Goal: Transaction & Acquisition: Book appointment/travel/reservation

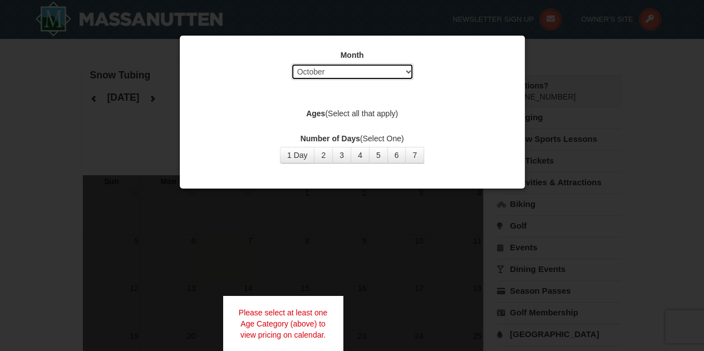
click at [407, 78] on select "Select October November December January February March April May June July Aug…" at bounding box center [352, 71] width 123 height 17
select select "12"
click at [291, 63] on select "Select October November December January February March April May June July Aug…" at bounding box center [352, 71] width 123 height 17
click at [383, 125] on div "Month Select October November December January February March April May June Ju…" at bounding box center [352, 106] width 334 height 131
click at [392, 123] on div "Month Select October November December January February March April May June Ju…" at bounding box center [352, 106] width 334 height 131
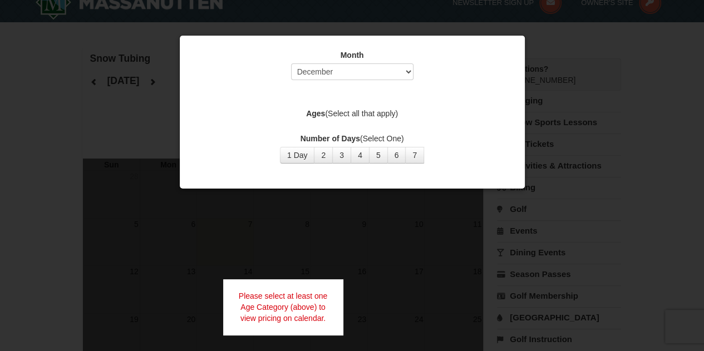
scroll to position [20, 0]
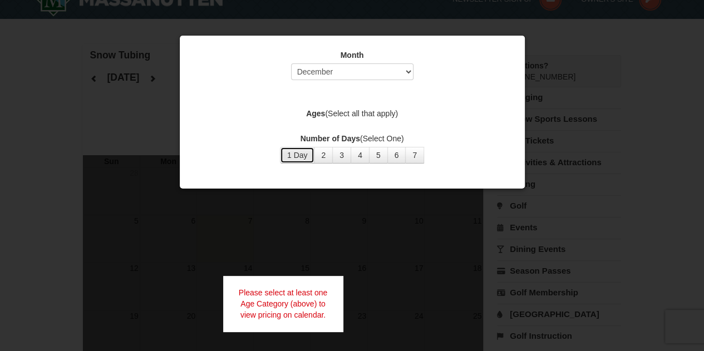
click at [298, 163] on button "1 Day" at bounding box center [297, 155] width 35 height 17
click at [301, 155] on button "1 Day" at bounding box center [297, 155] width 35 height 17
click at [324, 155] on button "2" at bounding box center [323, 155] width 19 height 17
click at [309, 160] on button "1 Day" at bounding box center [297, 155] width 35 height 17
click at [329, 237] on div at bounding box center [352, 175] width 704 height 351
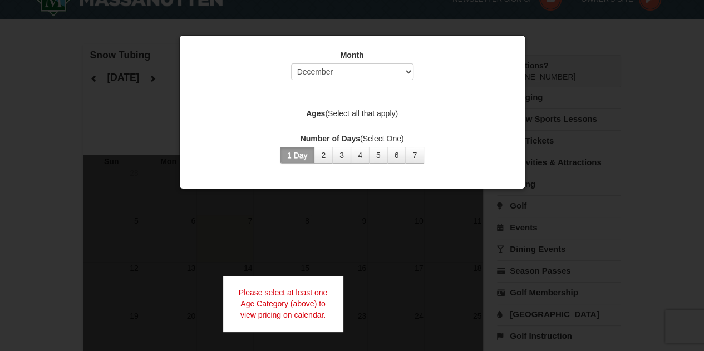
click at [317, 304] on div "Please select at least one Age Category (above) to view pricing on calendar." at bounding box center [283, 304] width 120 height 56
click at [372, 214] on div at bounding box center [352, 175] width 704 height 351
click at [466, 102] on div "Month Select October November December January February March April May June Ju…" at bounding box center [352, 106] width 334 height 131
click at [542, 70] on div at bounding box center [352, 175] width 704 height 351
click at [554, 80] on div at bounding box center [352, 175] width 704 height 351
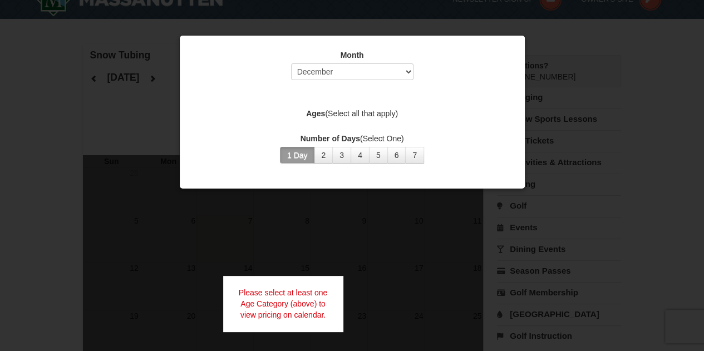
click at [557, 101] on div at bounding box center [352, 175] width 704 height 351
click at [576, 126] on div at bounding box center [352, 175] width 704 height 351
click at [586, 150] on div at bounding box center [352, 175] width 704 height 351
click at [600, 186] on div at bounding box center [352, 175] width 704 height 351
click at [608, 206] on div at bounding box center [352, 175] width 704 height 351
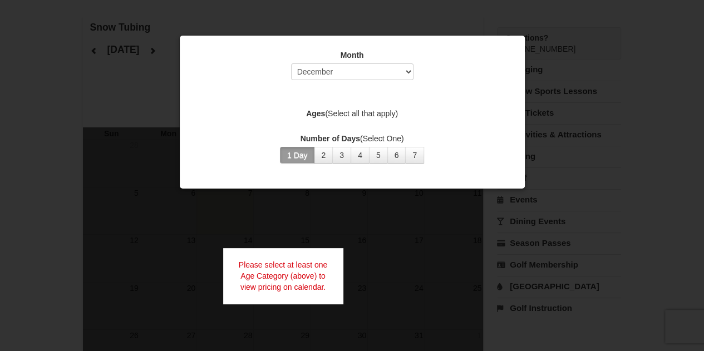
scroll to position [0, 0]
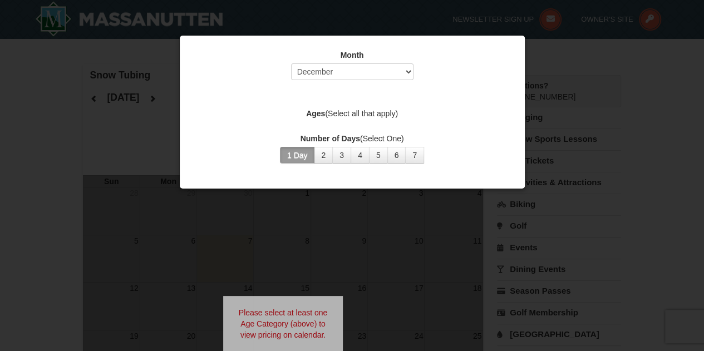
click at [566, 133] on div at bounding box center [352, 175] width 704 height 351
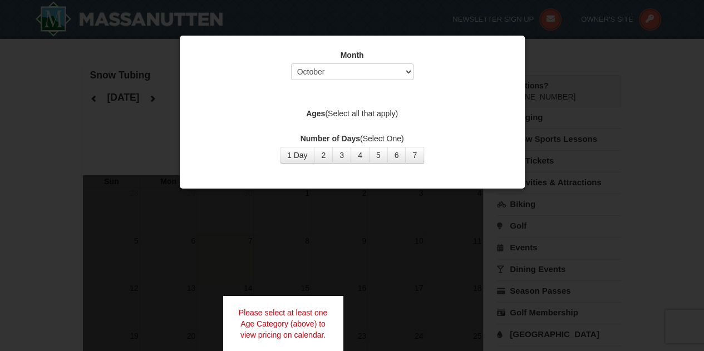
click at [293, 334] on div "Please select at least one Age Category (above) to view pricing on calendar." at bounding box center [283, 324] width 120 height 56
click at [326, 226] on div at bounding box center [352, 175] width 704 height 351
click at [409, 78] on select "Select October November December January February March April May June July Aug…" at bounding box center [352, 71] width 123 height 17
select select "12"
click at [291, 63] on select "Select October November December January February March April May June July Aug…" at bounding box center [352, 71] width 123 height 17
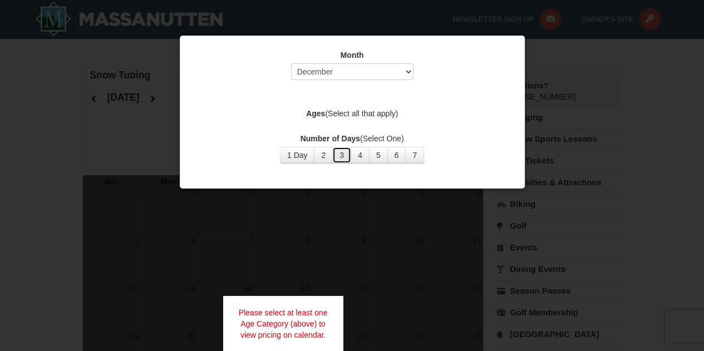
click at [342, 154] on button "3" at bounding box center [341, 155] width 19 height 17
click at [360, 154] on button "4" at bounding box center [360, 155] width 19 height 17
click at [373, 150] on button "5" at bounding box center [378, 155] width 19 height 17
click at [389, 130] on div "Month Select October November December January February March April May June Ju…" at bounding box center [352, 106] width 334 height 131
click at [541, 67] on div at bounding box center [352, 175] width 704 height 351
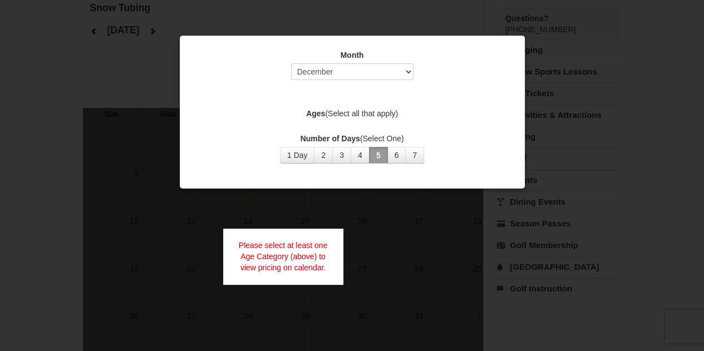
scroll to position [66, 0]
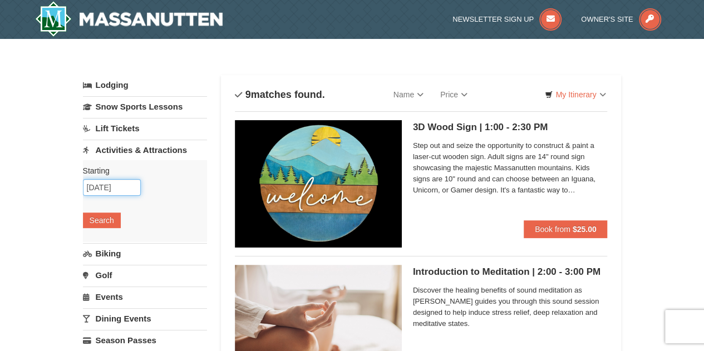
click at [128, 188] on input "12/22/2025" at bounding box center [112, 187] width 58 height 17
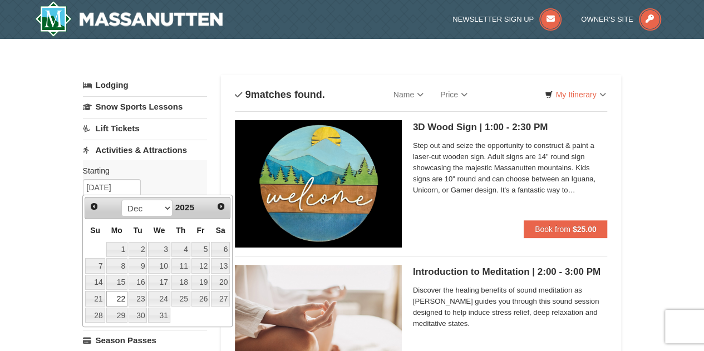
click at [140, 312] on link "30" at bounding box center [138, 316] width 19 height 16
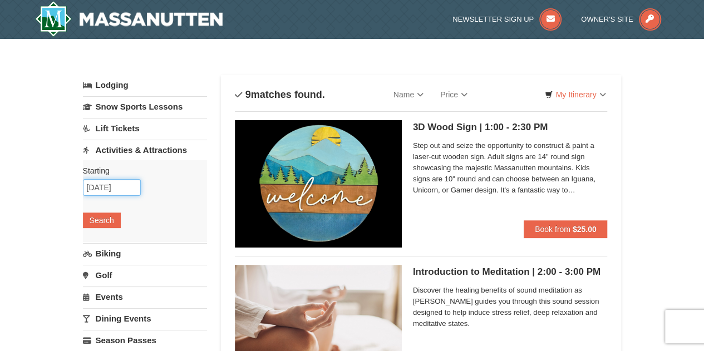
click at [127, 189] on input "12/30/2025" at bounding box center [112, 187] width 58 height 17
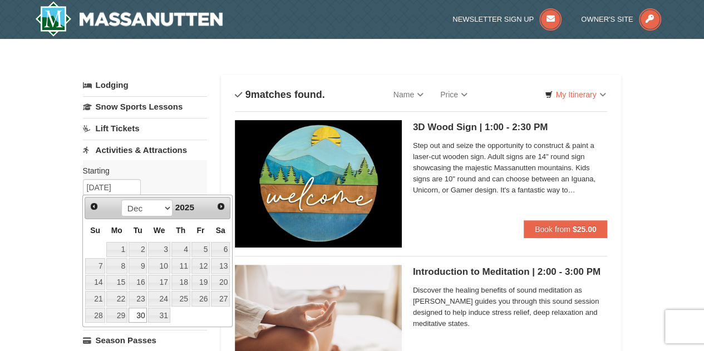
click at [144, 298] on link "23" at bounding box center [138, 299] width 19 height 16
type input "12/23/2025"
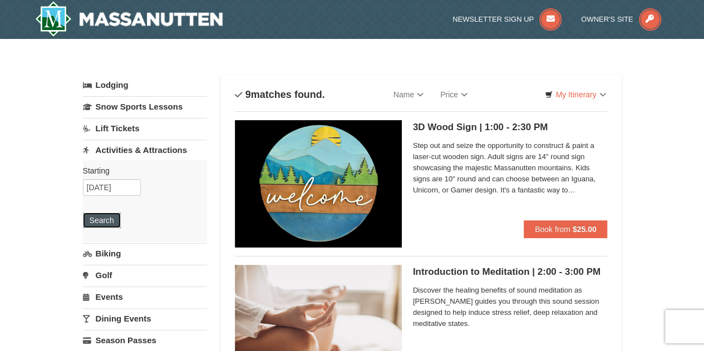
click at [115, 213] on button "Search" at bounding box center [102, 221] width 38 height 16
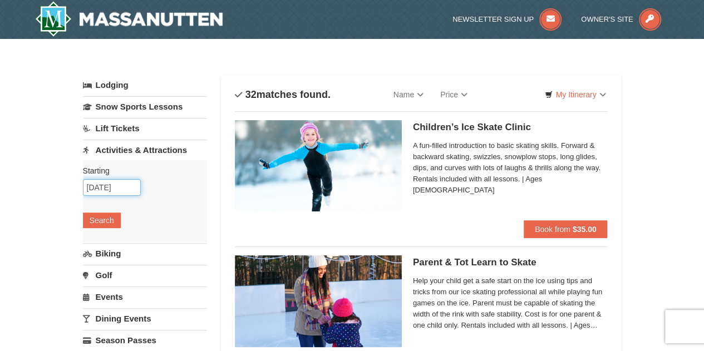
click at [116, 189] on input "12/23/2025" at bounding box center [112, 187] width 58 height 17
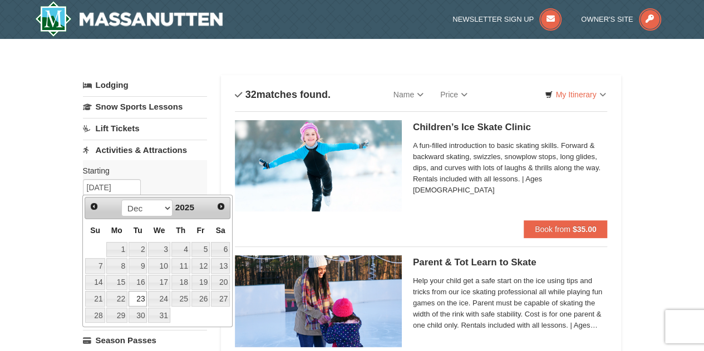
click at [163, 298] on link "24" at bounding box center [159, 299] width 22 height 16
type input "12/24/2025"
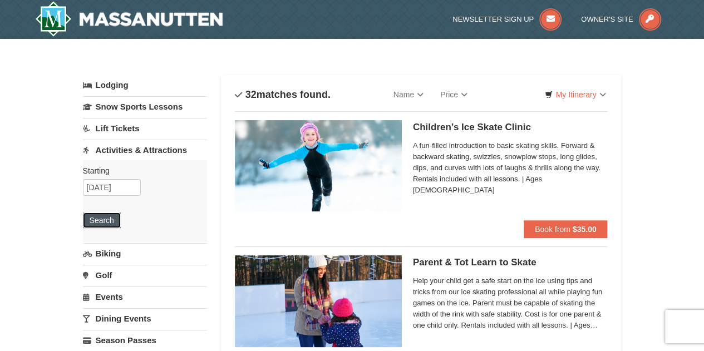
click at [105, 220] on button "Search" at bounding box center [102, 221] width 38 height 16
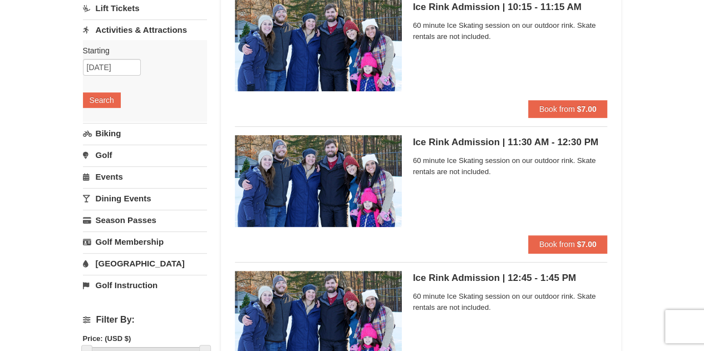
scroll to position [116, 0]
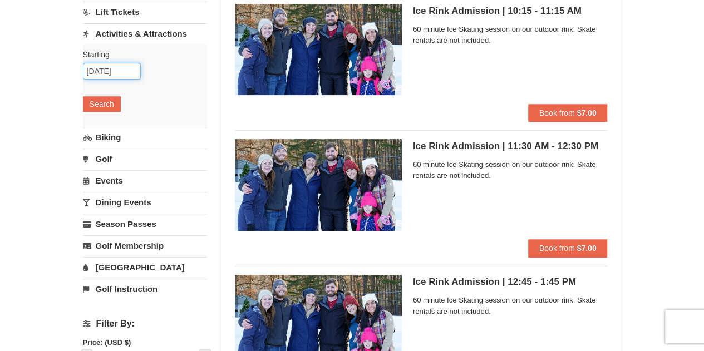
click at [126, 72] on input "12/24/2025" at bounding box center [112, 71] width 58 height 17
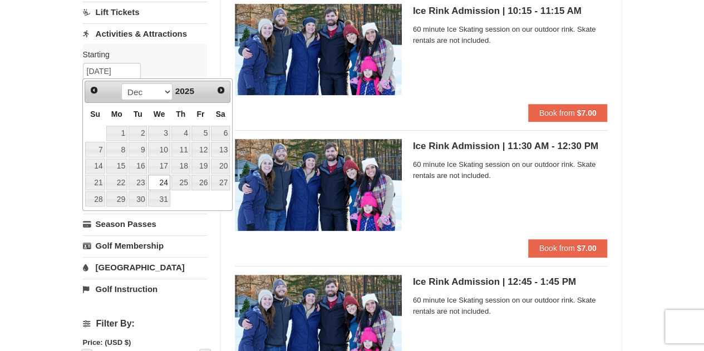
click at [184, 185] on link "25" at bounding box center [181, 183] width 19 height 16
type input "12/25/2025"
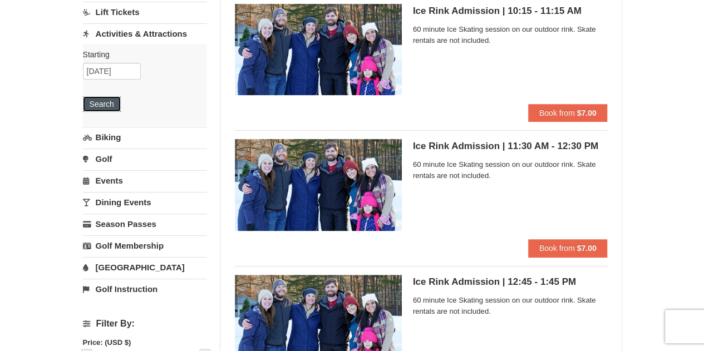
click at [115, 107] on button "Search" at bounding box center [102, 104] width 38 height 16
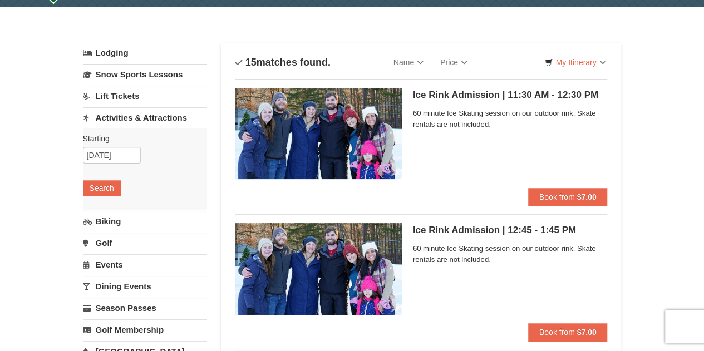
scroll to position [35, 0]
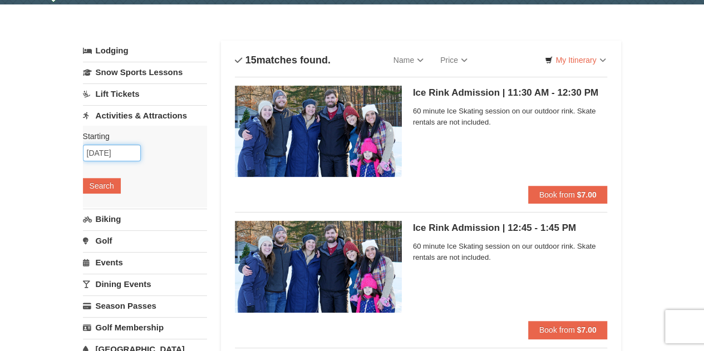
click at [121, 156] on input "12/25/2025" at bounding box center [112, 153] width 58 height 17
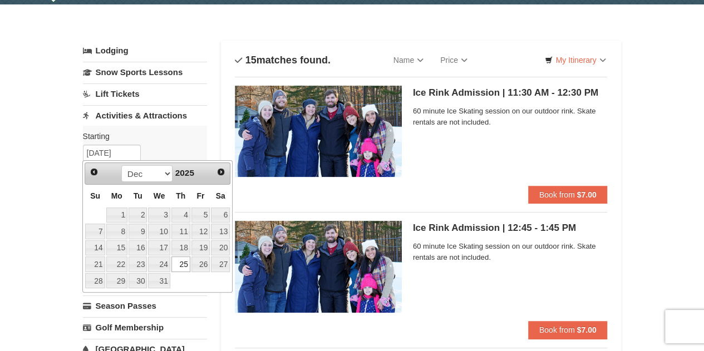
click at [207, 266] on link "26" at bounding box center [201, 265] width 19 height 16
type input "[DATE]"
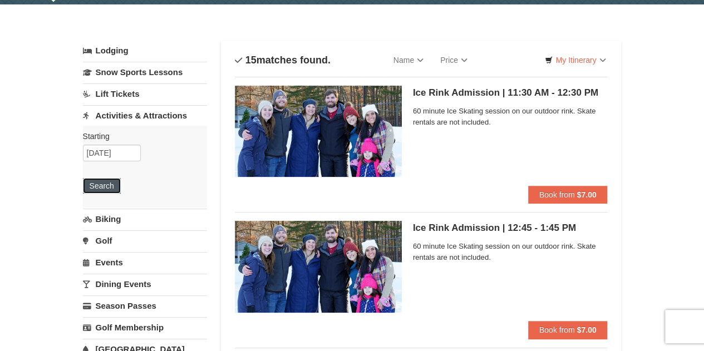
click at [110, 185] on button "Search" at bounding box center [102, 186] width 38 height 16
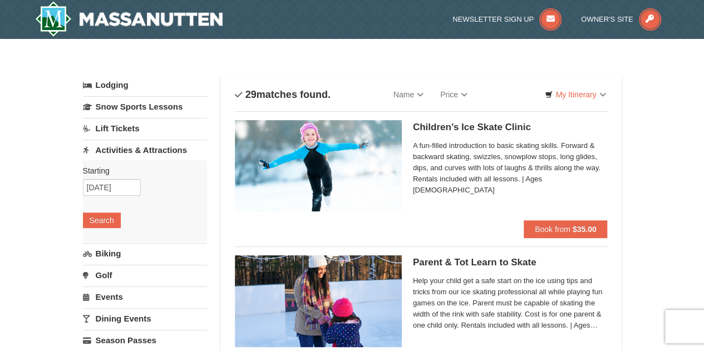
click at [135, 131] on link "Lift Tickets" at bounding box center [145, 128] width 124 height 21
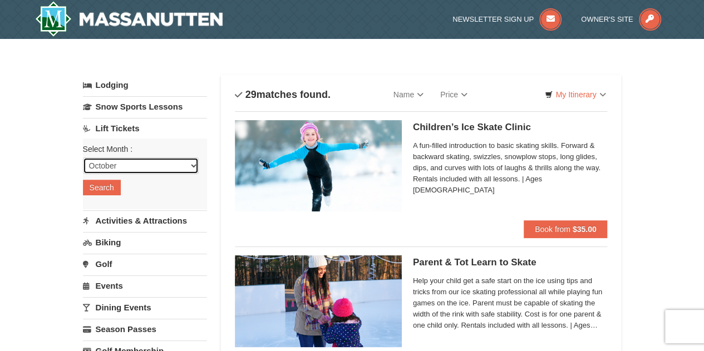
click at [195, 167] on select "October November December January February March April May June July August Sep…" at bounding box center [141, 166] width 116 height 17
select select "12"
click at [83, 158] on select "October November December January February March April May June July August Sep…" at bounding box center [141, 166] width 116 height 17
click at [112, 193] on button "Search" at bounding box center [102, 188] width 38 height 16
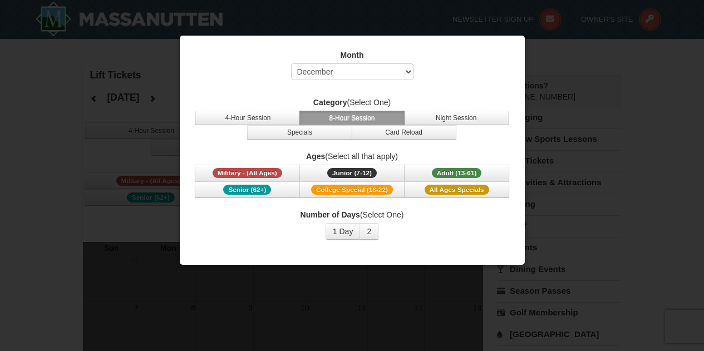
select select "12"
click at [268, 123] on button "4-Hour Session" at bounding box center [247, 118] width 105 height 14
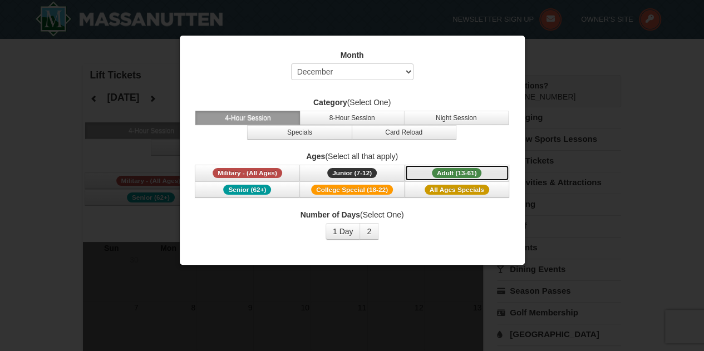
click at [469, 175] on span "Adult (13-61)" at bounding box center [457, 173] width 50 height 10
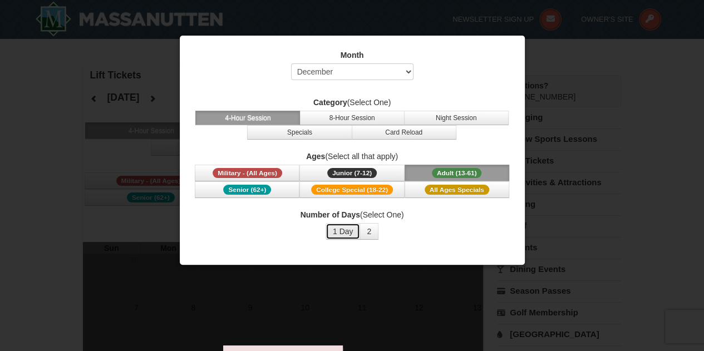
click at [346, 234] on button "1 Day" at bounding box center [343, 231] width 35 height 17
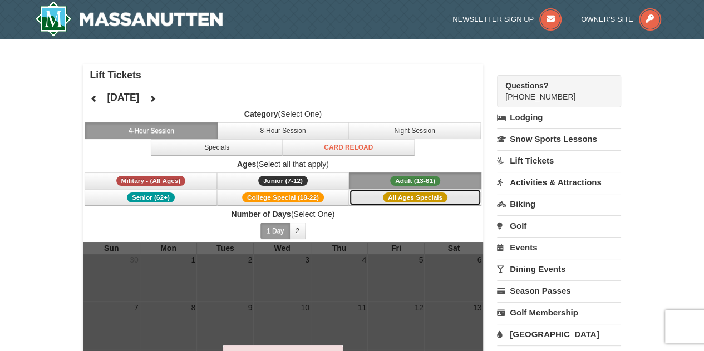
click at [407, 199] on span "All Ages Specials" at bounding box center [415, 198] width 65 height 10
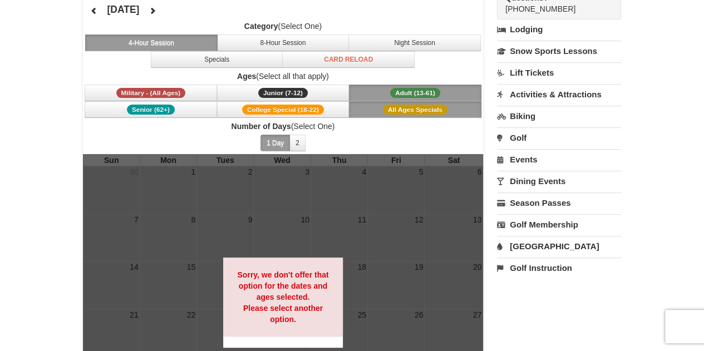
scroll to position [92, 0]
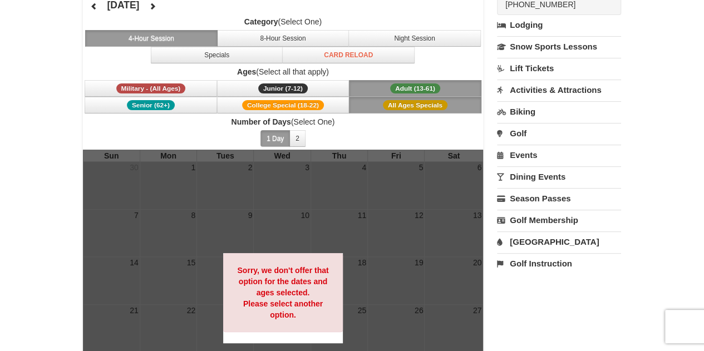
click at [442, 81] on button "Adult (13-61) (13 - 61)" at bounding box center [415, 88] width 133 height 17
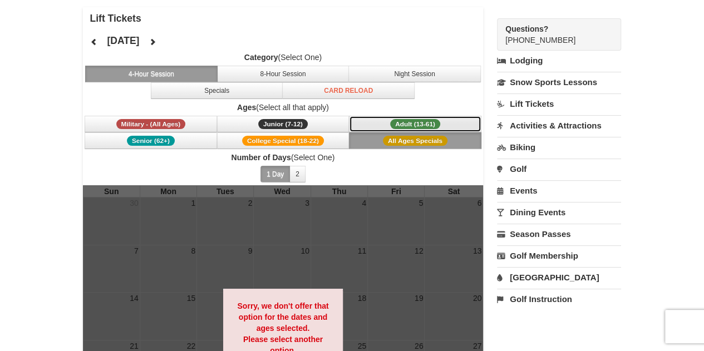
scroll to position [55, 0]
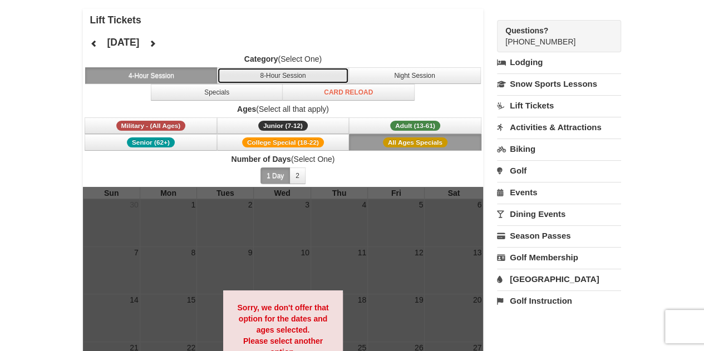
click at [310, 75] on button "8-Hour Session" at bounding box center [283, 75] width 133 height 17
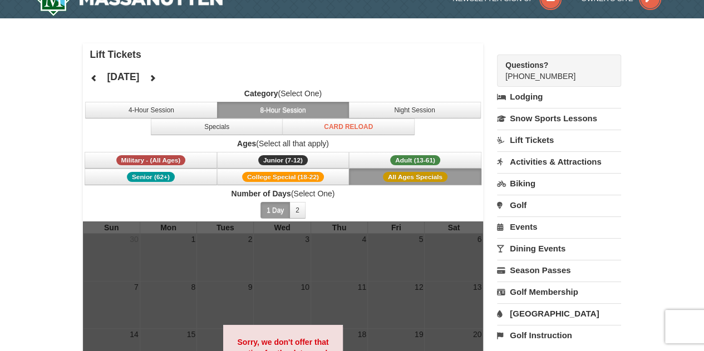
scroll to position [0, 0]
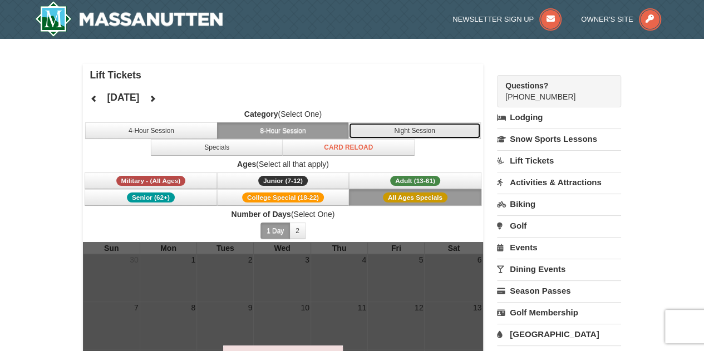
click at [427, 130] on button "Night Session" at bounding box center [415, 131] width 133 height 17
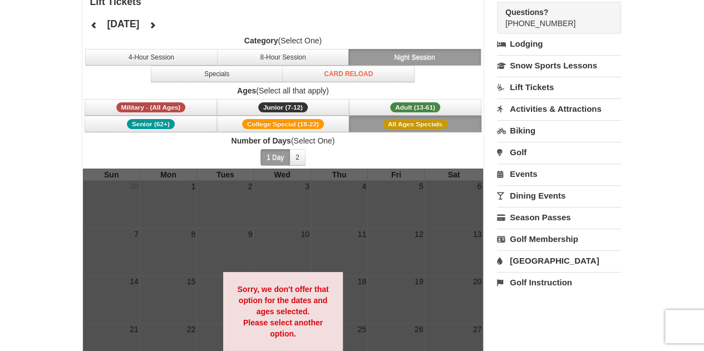
scroll to position [63, 0]
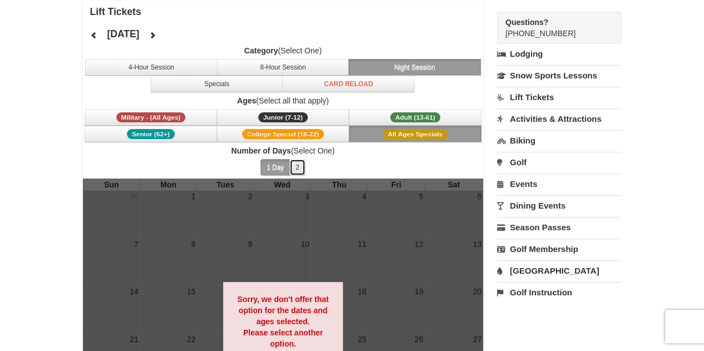
click at [297, 166] on button "2" at bounding box center [298, 167] width 16 height 17
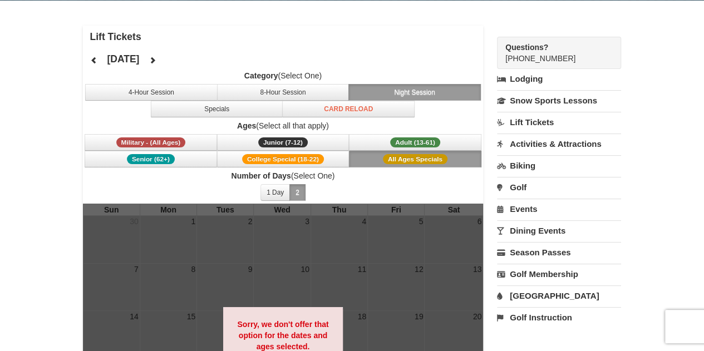
scroll to position [40, 0]
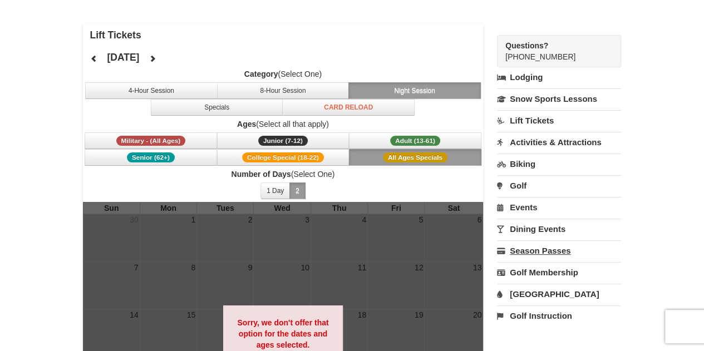
click at [582, 249] on link "Season Passes" at bounding box center [559, 251] width 124 height 21
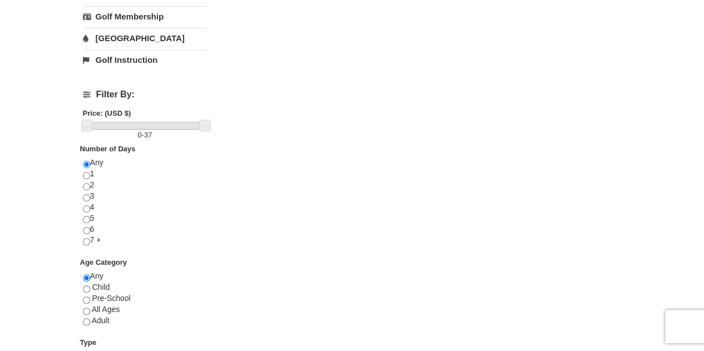
scroll to position [344, 0]
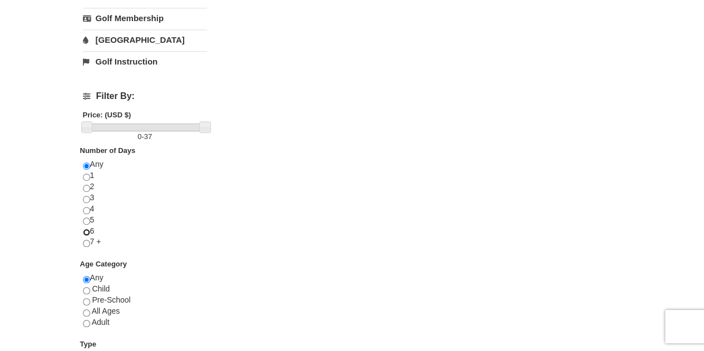
click at [86, 229] on input "radio" at bounding box center [86, 232] width 7 height 7
radio input "true"
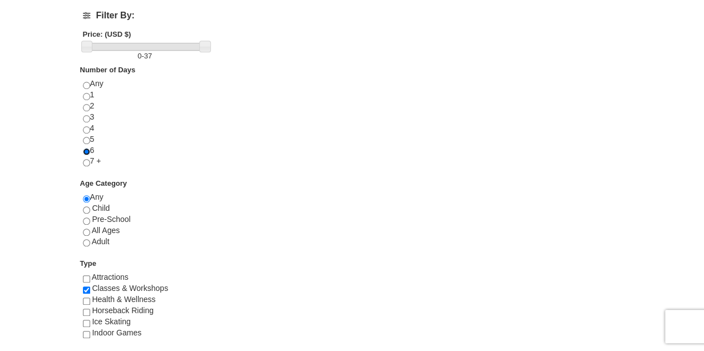
scroll to position [427, 0]
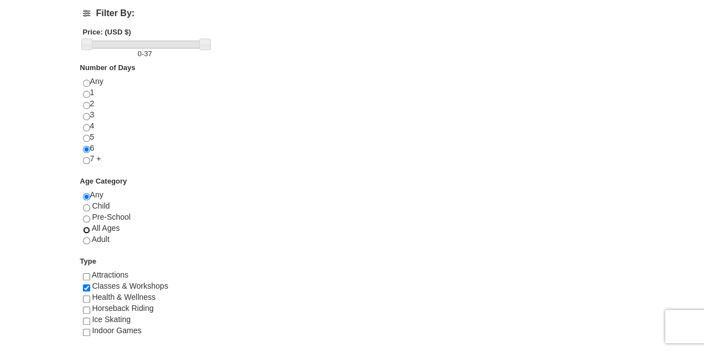
click at [85, 231] on input "radio" at bounding box center [86, 230] width 7 height 7
radio input "true"
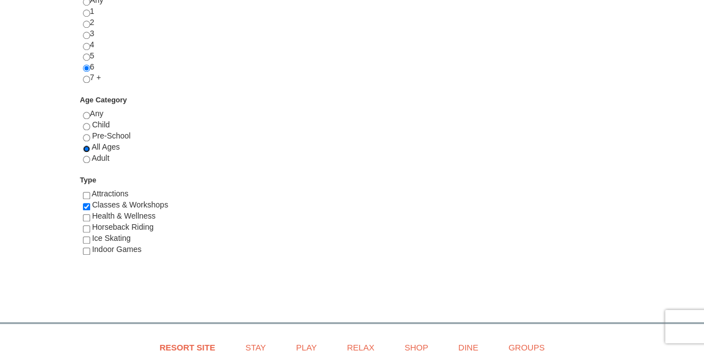
scroll to position [513, 0]
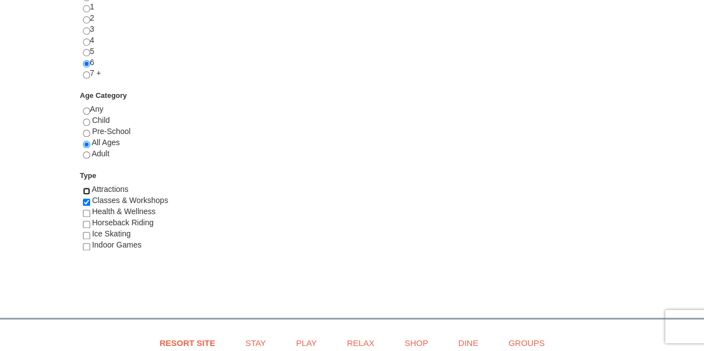
click at [85, 188] on input "checkbox" at bounding box center [86, 191] width 7 height 7
checkbox input "true"
click at [86, 210] on input "checkbox" at bounding box center [86, 213] width 7 height 7
checkbox input "true"
click at [86, 222] on input "checkbox" at bounding box center [86, 224] width 7 height 7
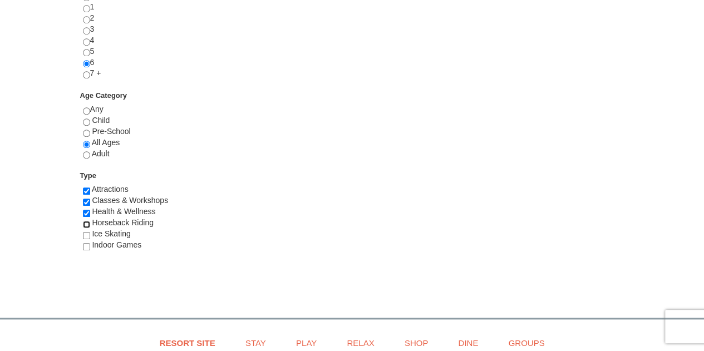
checkbox input "true"
click at [84, 236] on input "checkbox" at bounding box center [86, 235] width 7 height 7
checkbox input "true"
click at [86, 244] on input "checkbox" at bounding box center [86, 246] width 7 height 7
checkbox input "true"
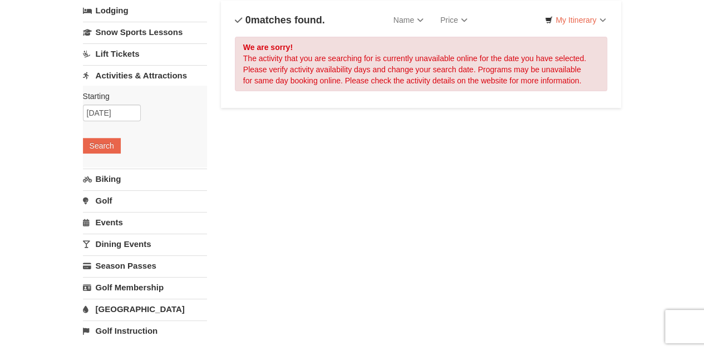
scroll to position [0, 0]
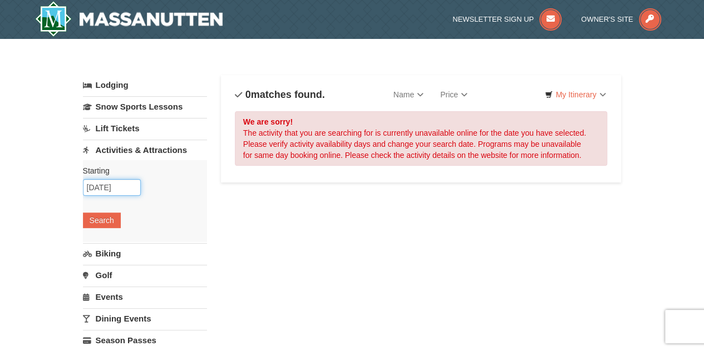
click at [95, 189] on input "12/20/2025" at bounding box center [112, 187] width 58 height 17
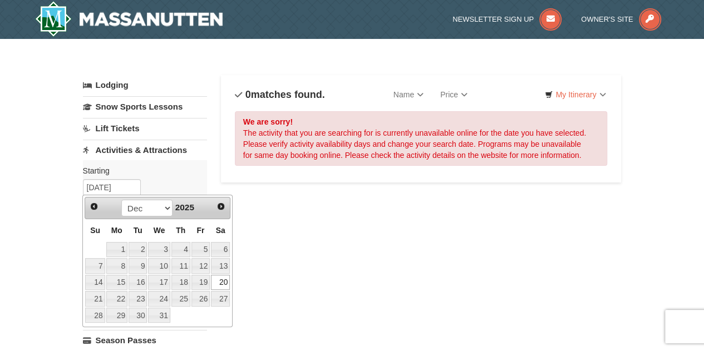
click at [98, 301] on link "21" at bounding box center [94, 299] width 19 height 16
type input "[DATE]"
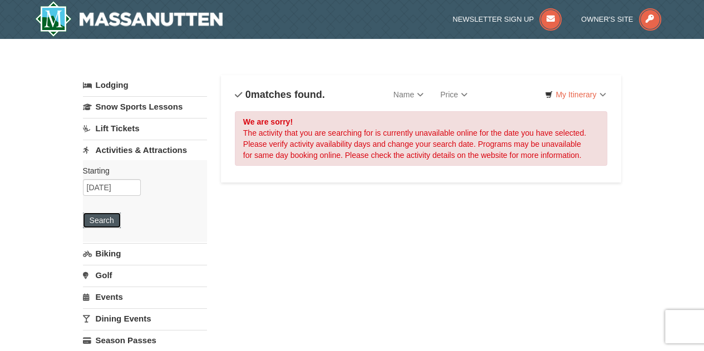
click at [97, 219] on button "Search" at bounding box center [102, 221] width 38 height 16
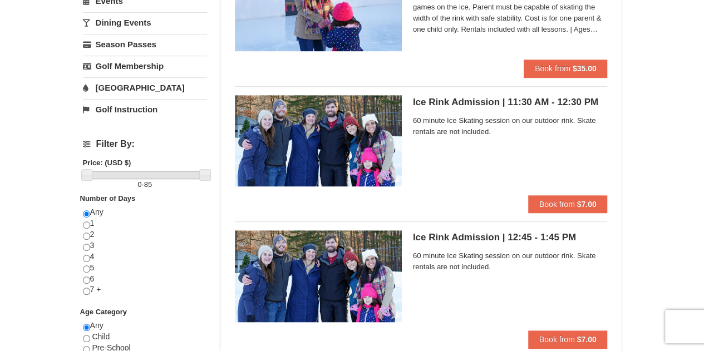
scroll to position [297, 0]
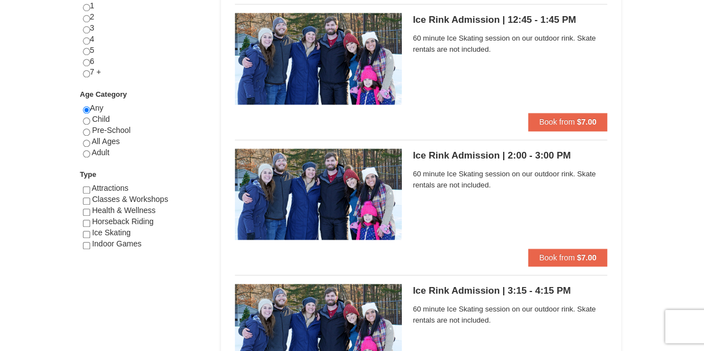
scroll to position [0, 0]
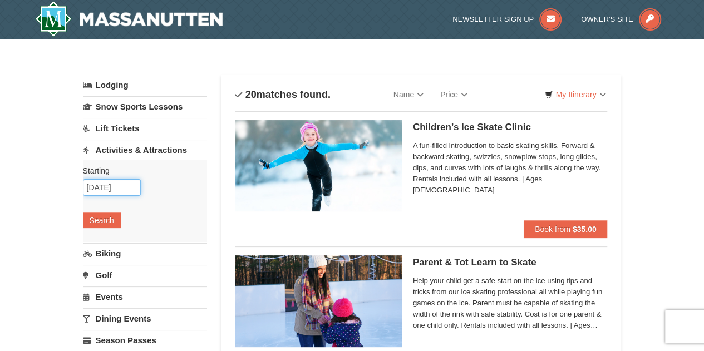
click at [124, 187] on input "[DATE]" at bounding box center [112, 187] width 58 height 17
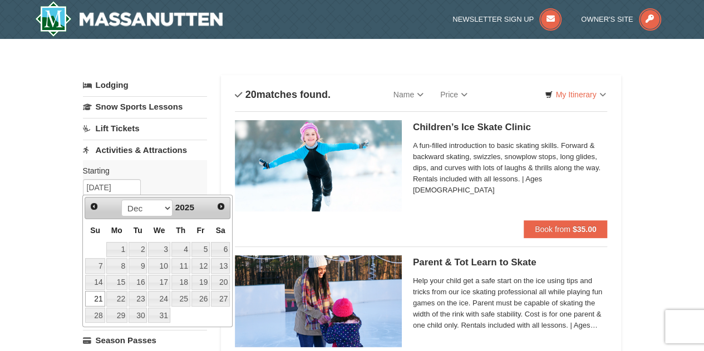
click at [120, 297] on link "22" at bounding box center [116, 299] width 21 height 16
type input "[DATE]"
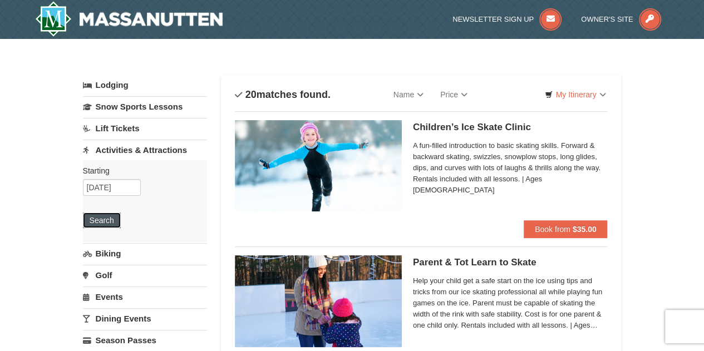
click at [115, 222] on button "Search" at bounding box center [102, 221] width 38 height 16
click at [125, 187] on input "[DATE]" at bounding box center [112, 187] width 58 height 17
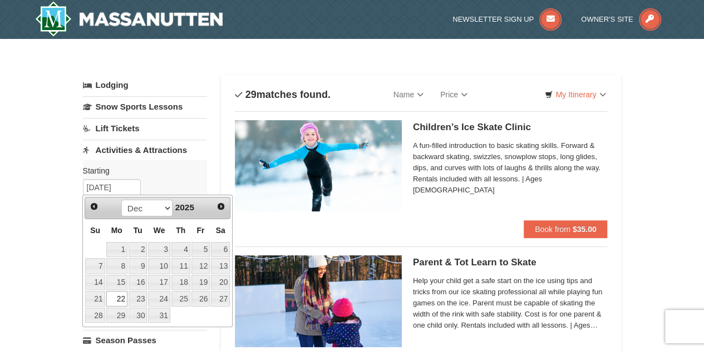
click at [143, 295] on link "23" at bounding box center [138, 299] width 19 height 16
type input "[DATE]"
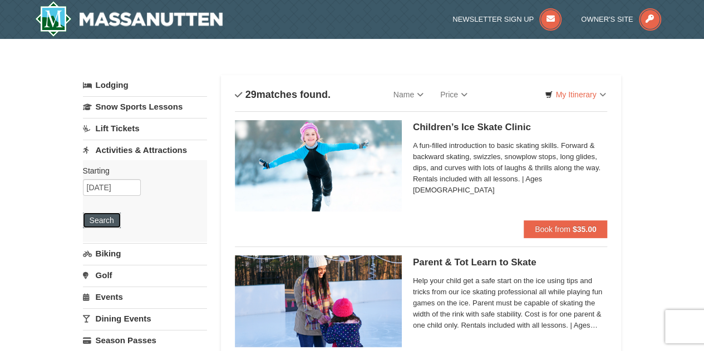
click at [111, 219] on button "Search" at bounding box center [102, 221] width 38 height 16
click at [130, 186] on input "12/23/2025" at bounding box center [112, 187] width 58 height 17
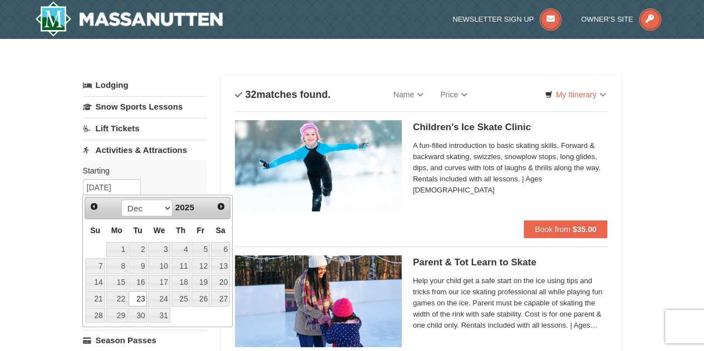
click at [163, 300] on link "24" at bounding box center [159, 299] width 22 height 16
type input "12/24/2025"
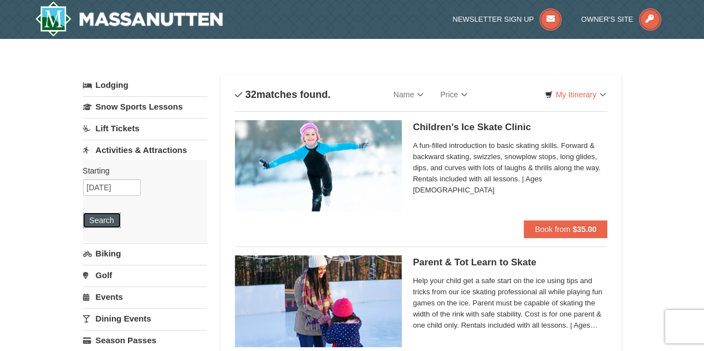
click at [109, 223] on button "Search" at bounding box center [102, 221] width 38 height 16
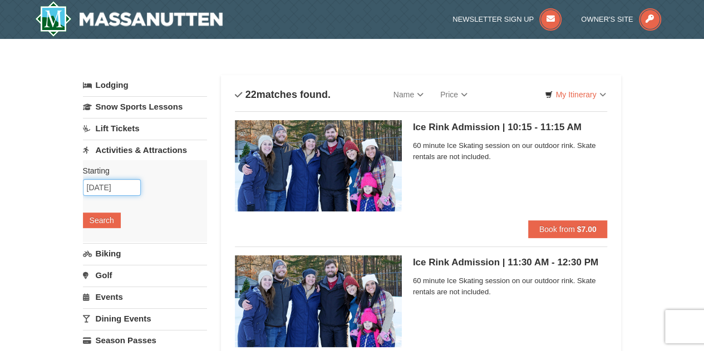
click at [124, 189] on input "[DATE]" at bounding box center [112, 187] width 58 height 17
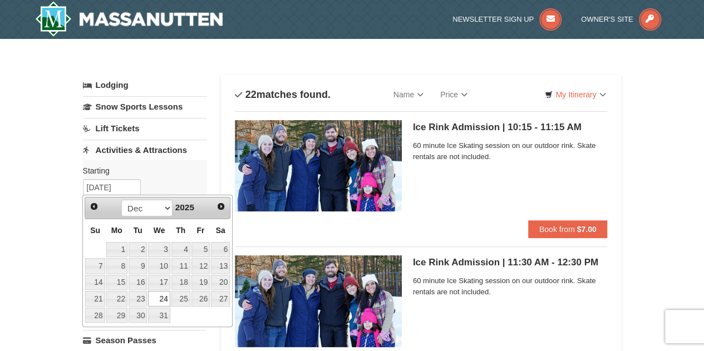
click at [183, 301] on link "25" at bounding box center [181, 299] width 19 height 16
type input "[DATE]"
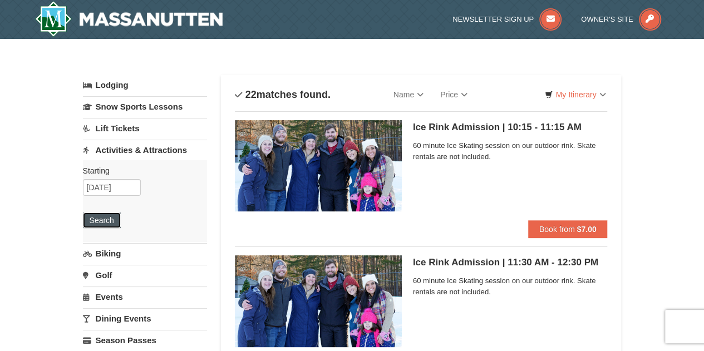
click at [112, 218] on button "Search" at bounding box center [102, 221] width 38 height 16
click at [126, 192] on input "12/25/2025" at bounding box center [112, 187] width 58 height 17
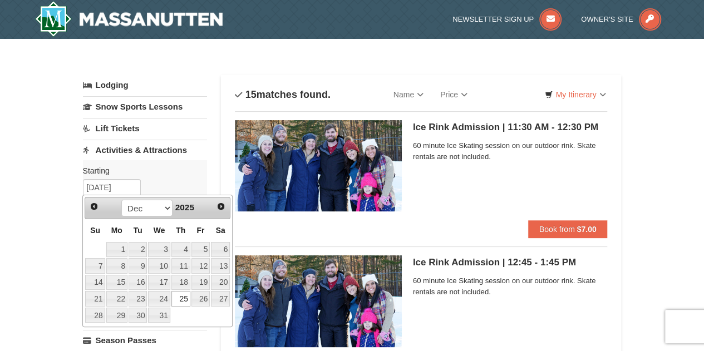
click at [205, 301] on link "26" at bounding box center [201, 299] width 19 height 16
type input "[DATE]"
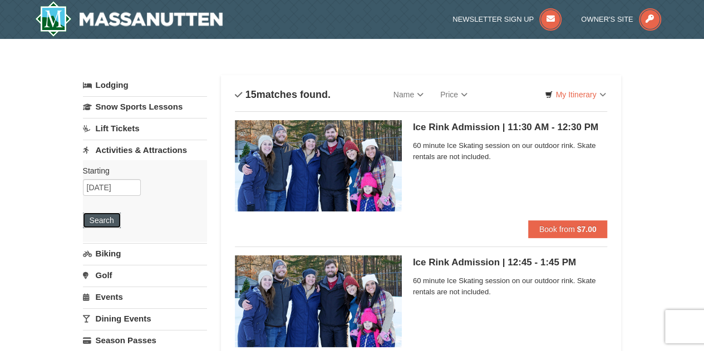
click at [111, 219] on button "Search" at bounding box center [102, 221] width 38 height 16
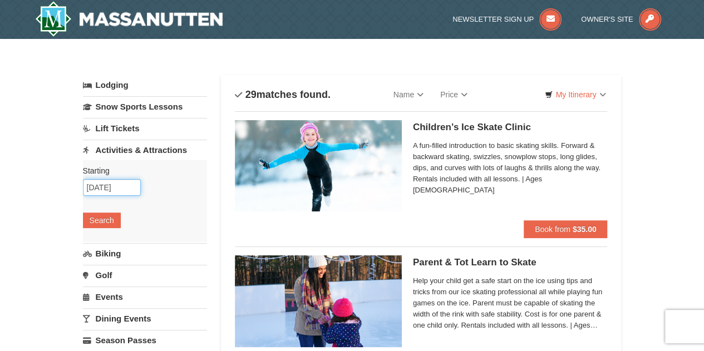
click at [124, 184] on input "[DATE]" at bounding box center [112, 187] width 58 height 17
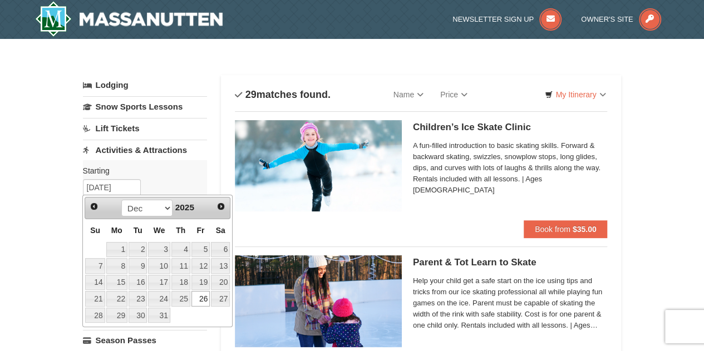
click at [222, 300] on link "27" at bounding box center [220, 299] width 19 height 16
type input "[DATE]"
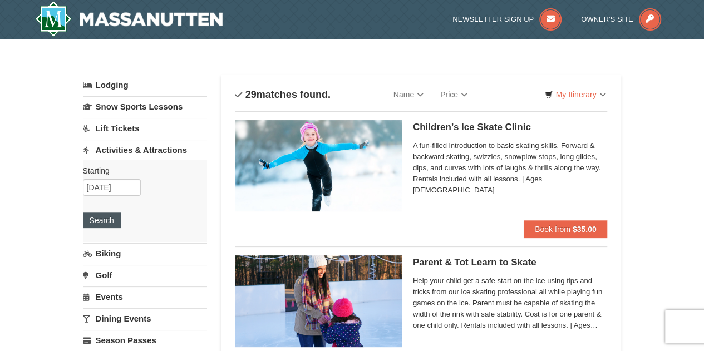
click at [105, 223] on button "Search" at bounding box center [102, 221] width 38 height 16
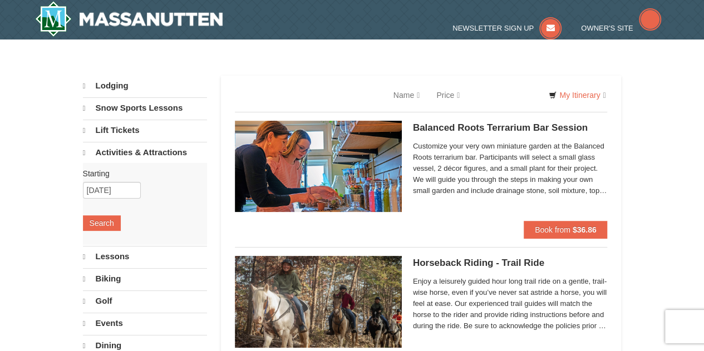
select select "10"
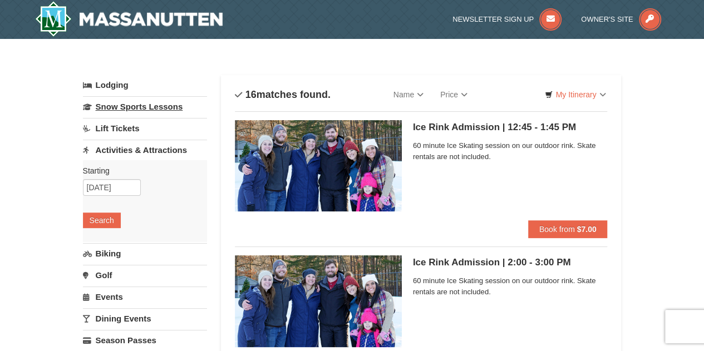
click at [166, 110] on link "Snow Sports Lessons" at bounding box center [145, 106] width 124 height 21
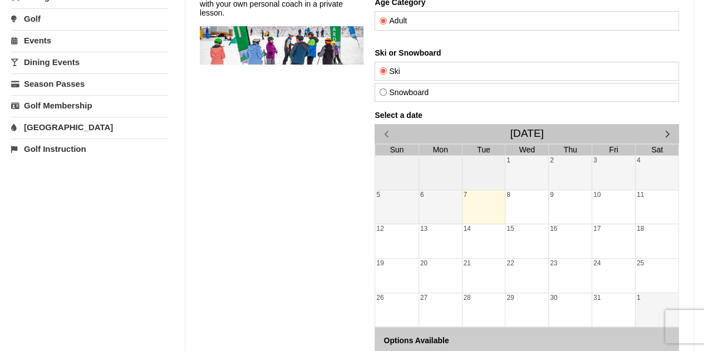
scroll to position [177, 0]
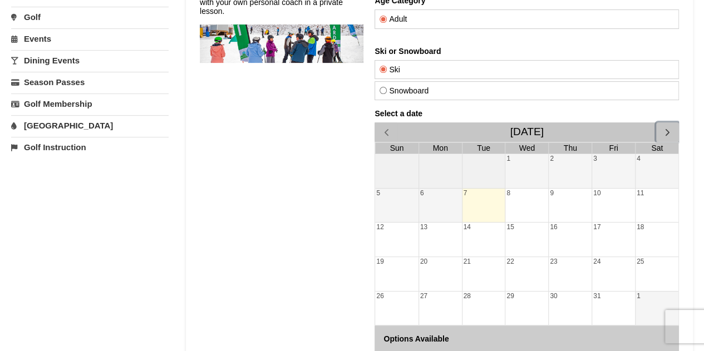
click at [670, 134] on span "button" at bounding box center [668, 132] width 12 height 12
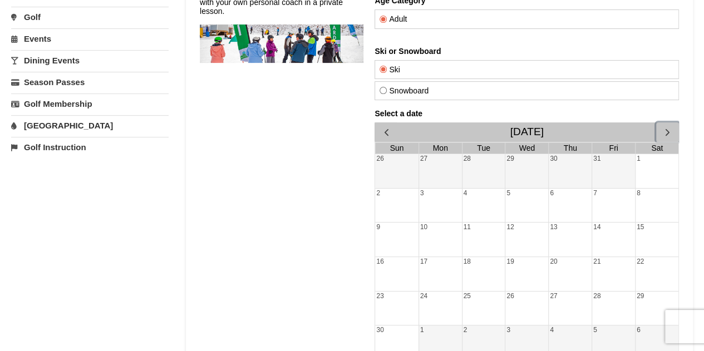
click at [672, 135] on span "button" at bounding box center [668, 132] width 12 height 12
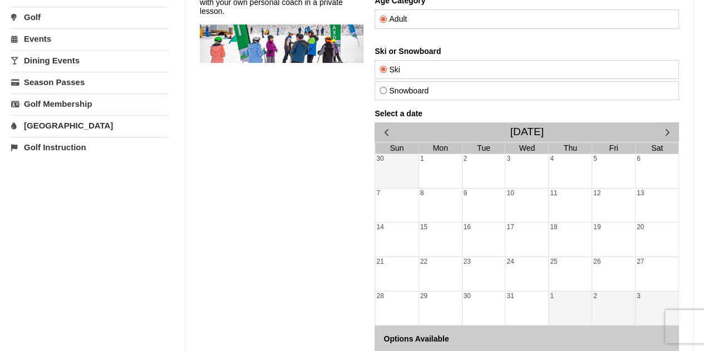
click at [436, 273] on div at bounding box center [440, 276] width 43 height 16
click at [448, 268] on div at bounding box center [440, 276] width 43 height 16
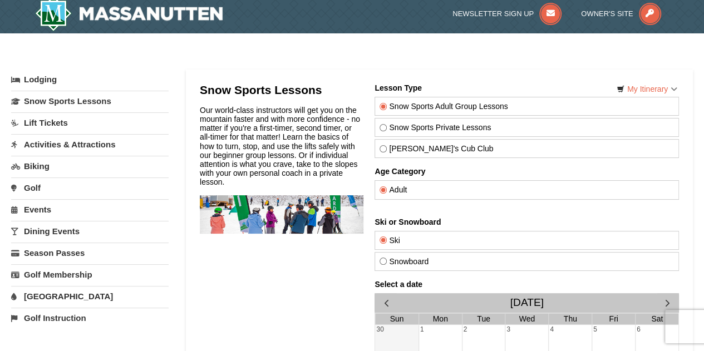
scroll to position [0, 0]
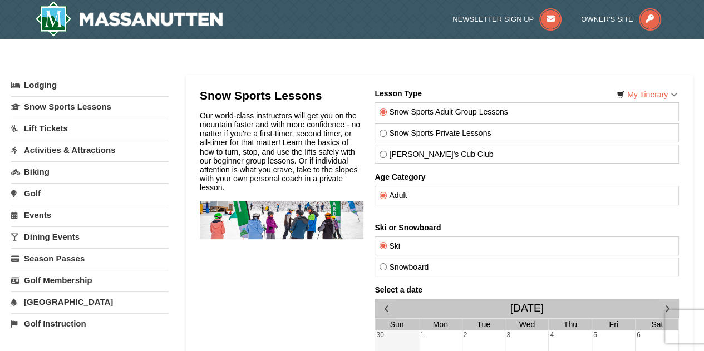
click at [649, 135] on label "Snow Sports Private Lessons" at bounding box center [527, 133] width 295 height 9
click at [387, 135] on input "Snow Sports Private Lessons" at bounding box center [383, 133] width 7 height 7
radio input "true"
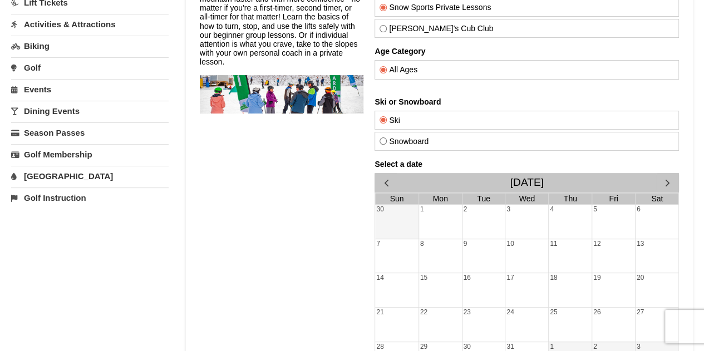
scroll to position [129, 0]
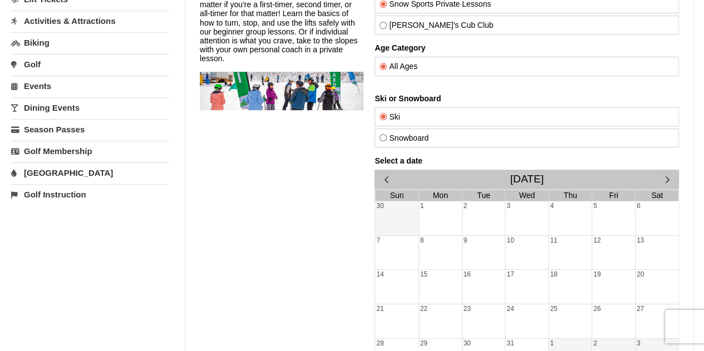
click at [636, 144] on div "Snowboard" at bounding box center [527, 138] width 305 height 19
click at [402, 138] on label "Snowboard" at bounding box center [527, 138] width 295 height 9
click at [387, 138] on input "Snowboard" at bounding box center [383, 137] width 7 height 7
radio input "true"
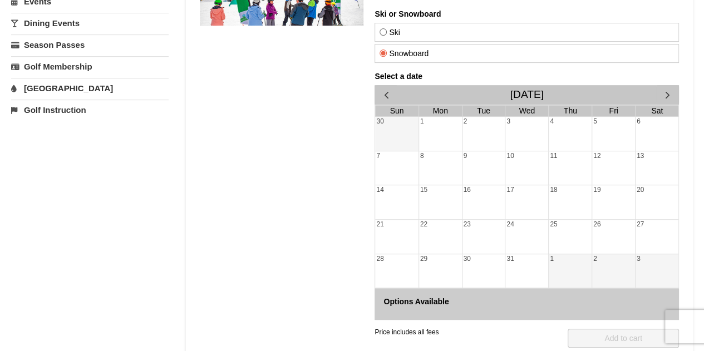
scroll to position [214, 0]
click at [527, 200] on div at bounding box center [527, 203] width 43 height 16
click at [529, 236] on div at bounding box center [527, 238] width 43 height 16
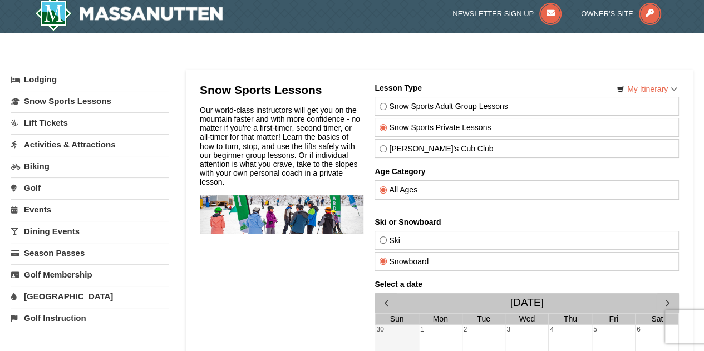
scroll to position [0, 0]
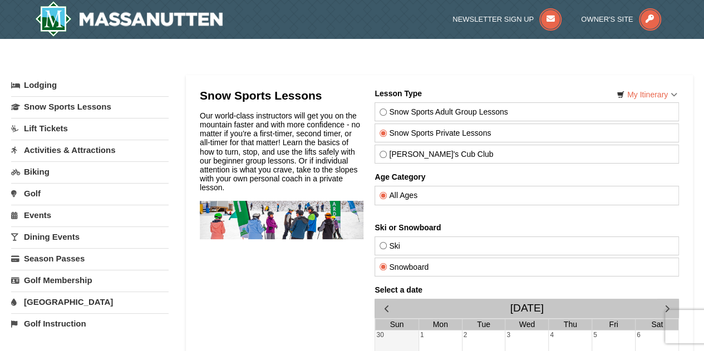
click at [89, 153] on link "Activities & Attractions" at bounding box center [90, 150] width 158 height 21
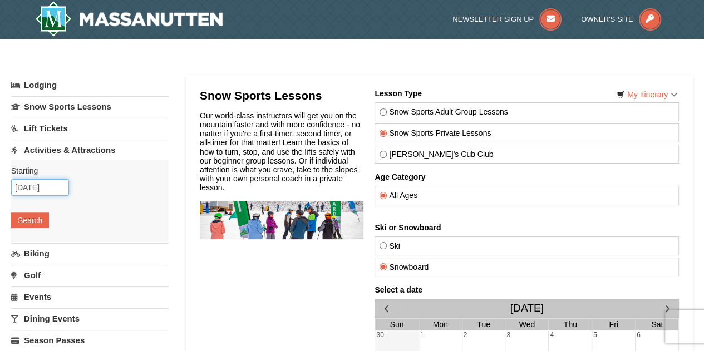
click at [57, 186] on input "10/07/2025" at bounding box center [40, 187] width 58 height 17
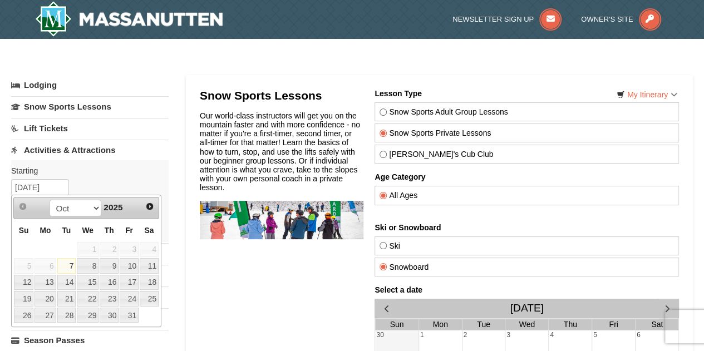
click at [147, 204] on span "Next" at bounding box center [149, 206] width 9 height 9
click at [150, 207] on span "Next" at bounding box center [149, 206] width 9 height 9
click at [164, 243] on link "Biking" at bounding box center [90, 253] width 158 height 21
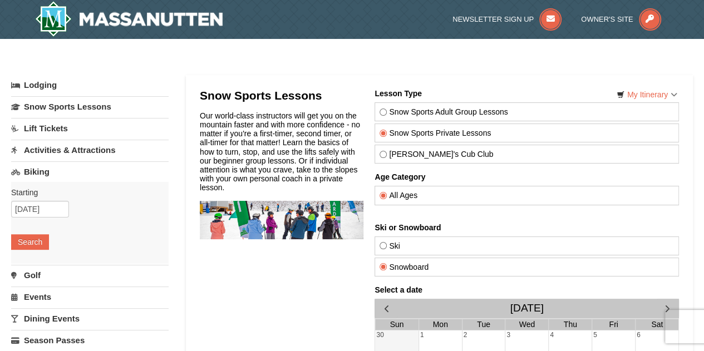
click at [165, 149] on link "Activities & Attractions" at bounding box center [90, 150] width 158 height 21
click at [115, 131] on link "Lift Tickets" at bounding box center [90, 128] width 158 height 21
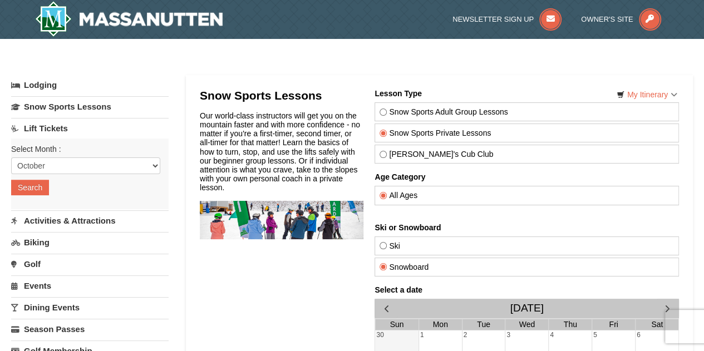
click at [92, 223] on link "Activities & Attractions" at bounding box center [90, 220] width 158 height 21
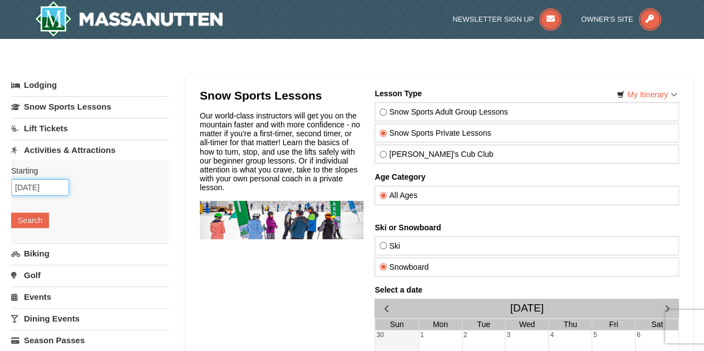
click at [51, 189] on input "10/07/2025" at bounding box center [40, 187] width 58 height 17
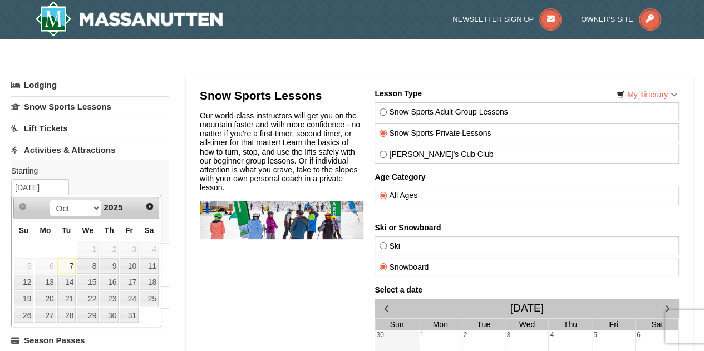
click at [148, 207] on span "Next" at bounding box center [149, 206] width 9 height 9
click at [149, 206] on span "Next" at bounding box center [149, 206] width 9 height 9
click at [68, 301] on link "23" at bounding box center [66, 299] width 19 height 16
type input "12/23/2025"
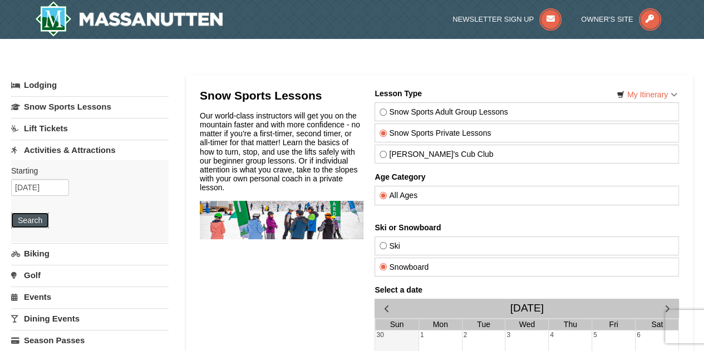
click at [47, 220] on button "Search" at bounding box center [30, 221] width 38 height 16
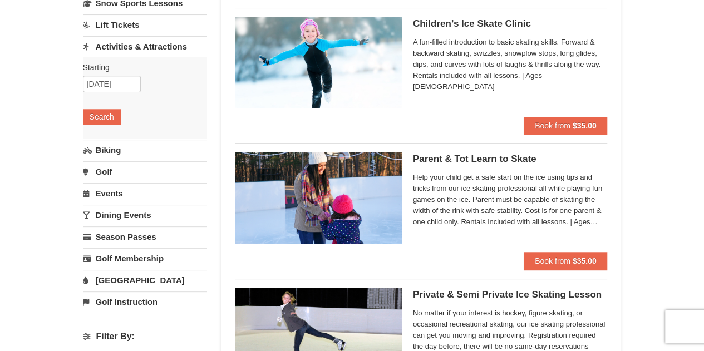
scroll to position [108, 0]
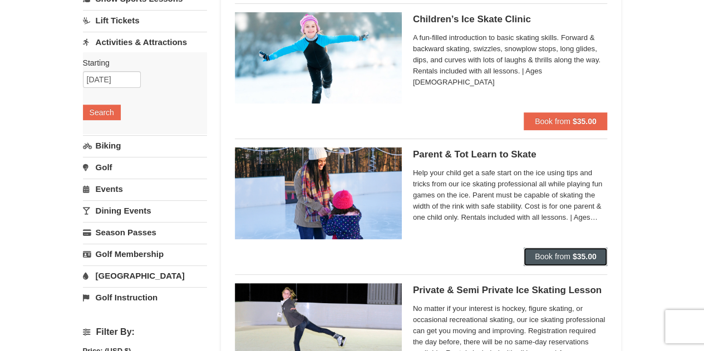
click at [596, 263] on button "Book from $35.00" at bounding box center [566, 257] width 84 height 18
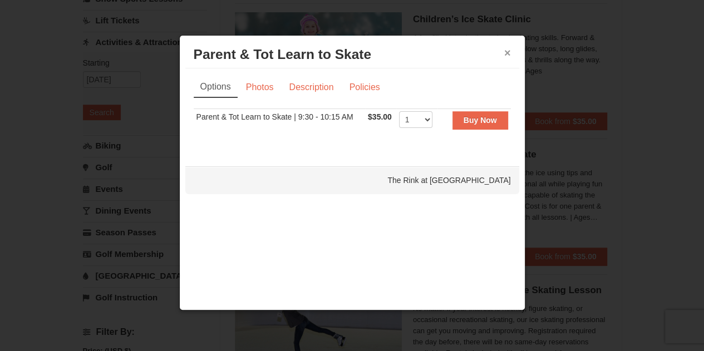
click at [505, 58] on button "×" at bounding box center [508, 52] width 7 height 11
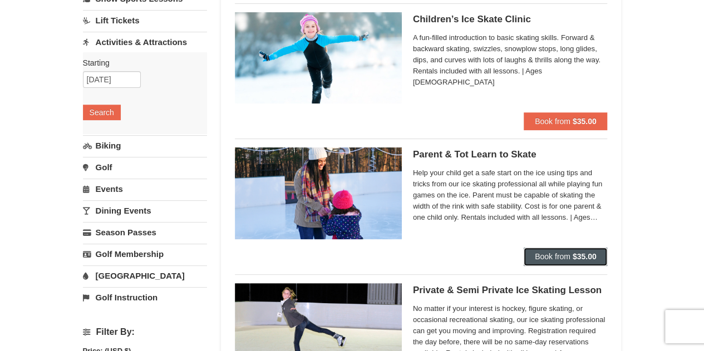
click at [588, 256] on strong "$35.00" at bounding box center [585, 256] width 24 height 9
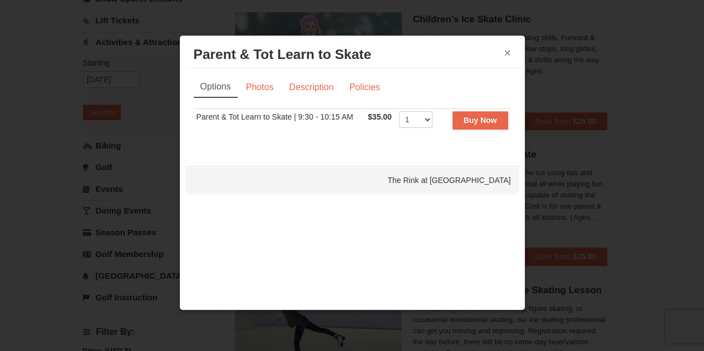
click at [506, 49] on button "×" at bounding box center [508, 52] width 7 height 11
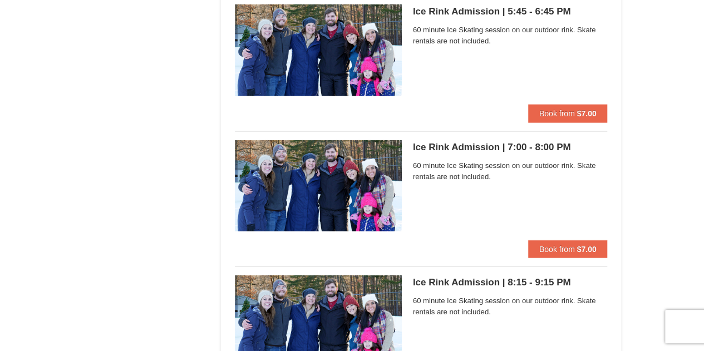
scroll to position [1200, 0]
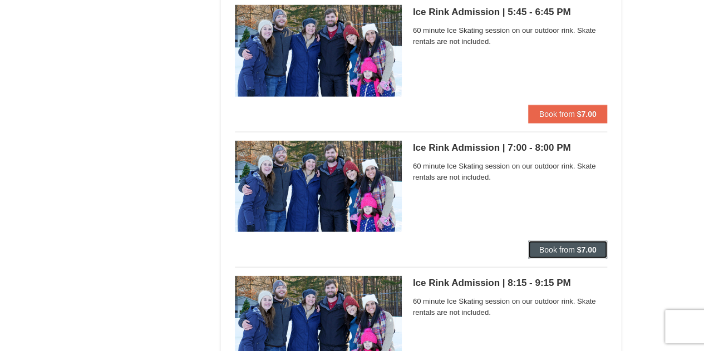
click at [588, 250] on strong "$7.00" at bounding box center [586, 250] width 19 height 9
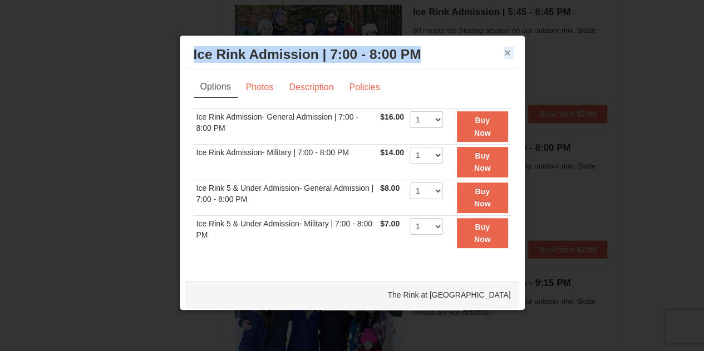
drag, startPoint x: 496, startPoint y: 62, endPoint x: 499, endPoint y: 51, distance: 11.5
click at [499, 51] on div "× Ice Rink Admission | 7:00 - 8:00 PM The Rink at Massanutten" at bounding box center [352, 54] width 334 height 27
click at [505, 51] on button "×" at bounding box center [508, 52] width 7 height 11
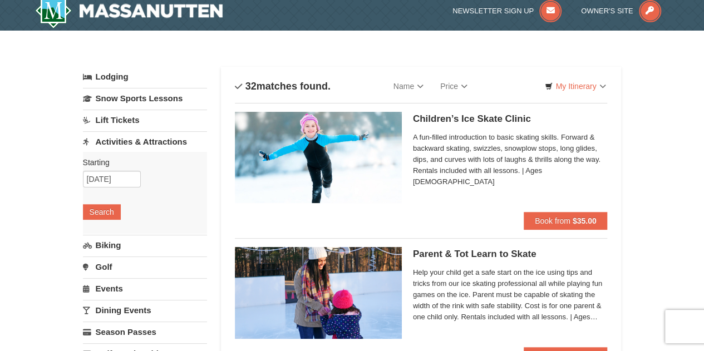
scroll to position [8, 0]
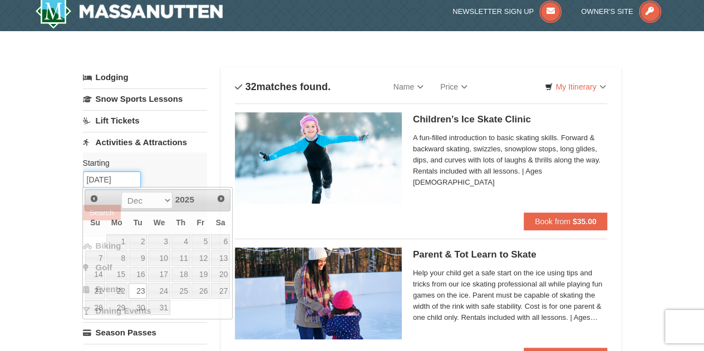
click at [114, 182] on input "12/23/2025" at bounding box center [112, 180] width 58 height 17
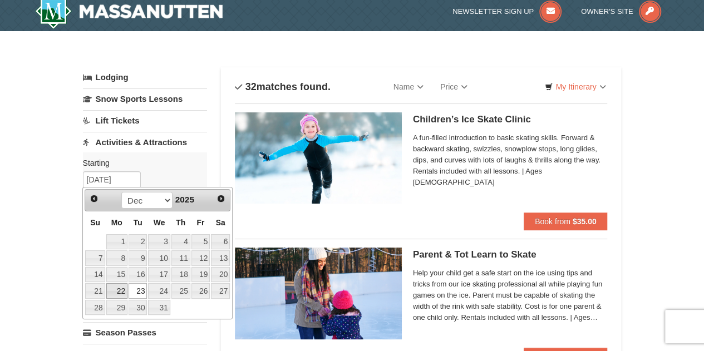
click at [124, 290] on link "22" at bounding box center [116, 291] width 21 height 16
type input "12/22/2025"
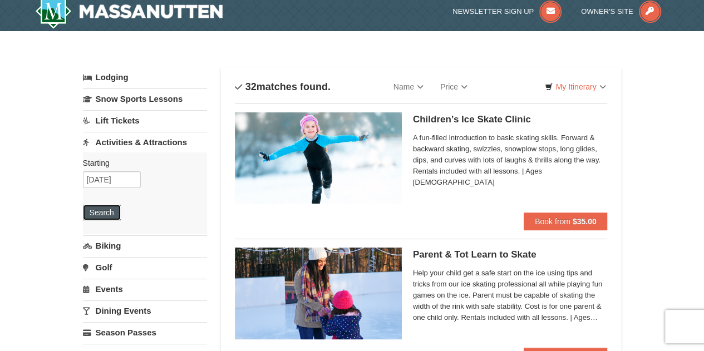
click at [107, 208] on button "Search" at bounding box center [102, 213] width 38 height 16
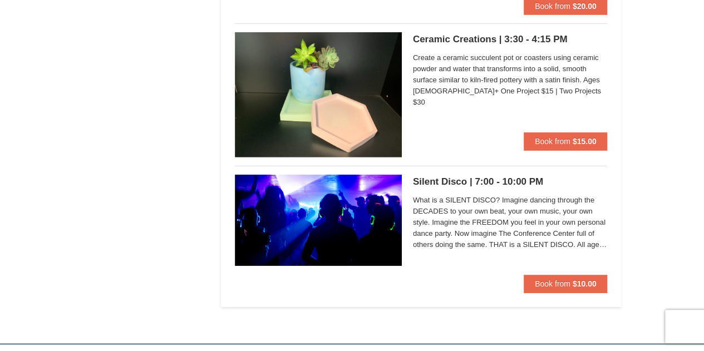
scroll to position [3733, 0]
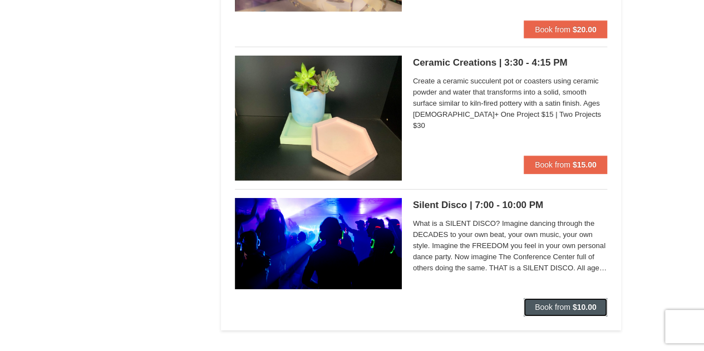
click at [574, 303] on strong "$10.00" at bounding box center [585, 307] width 24 height 9
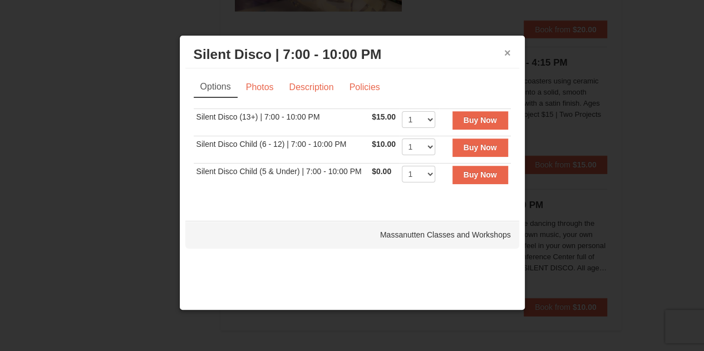
click at [510, 58] on button "×" at bounding box center [508, 52] width 7 height 11
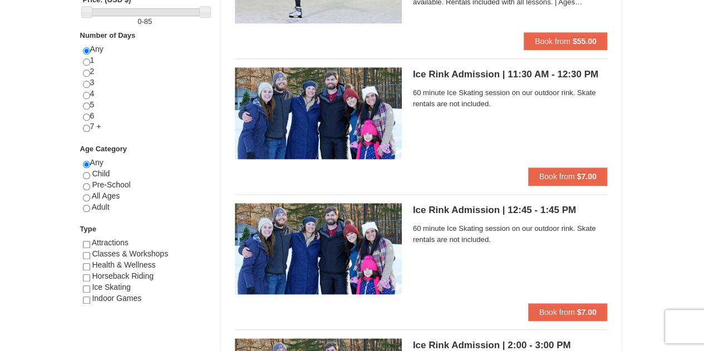
scroll to position [0, 0]
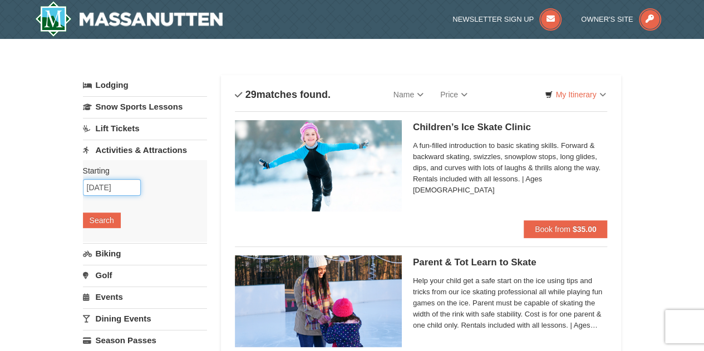
click at [125, 191] on input "[DATE]" at bounding box center [112, 187] width 58 height 17
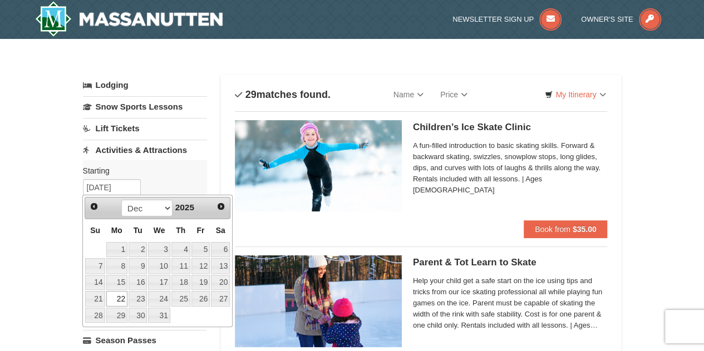
click at [185, 300] on link "25" at bounding box center [181, 299] width 19 height 16
type input "[DATE]"
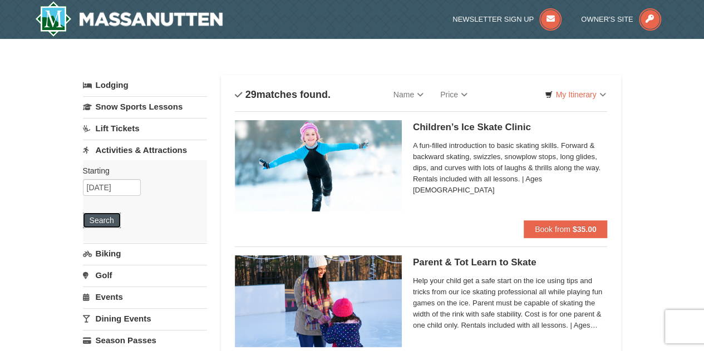
click at [111, 221] on button "Search" at bounding box center [102, 221] width 38 height 16
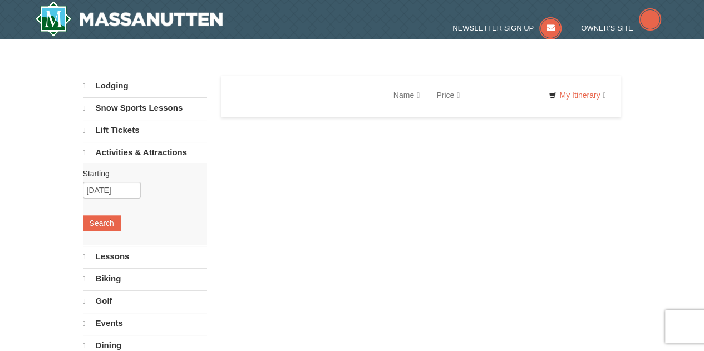
select select "10"
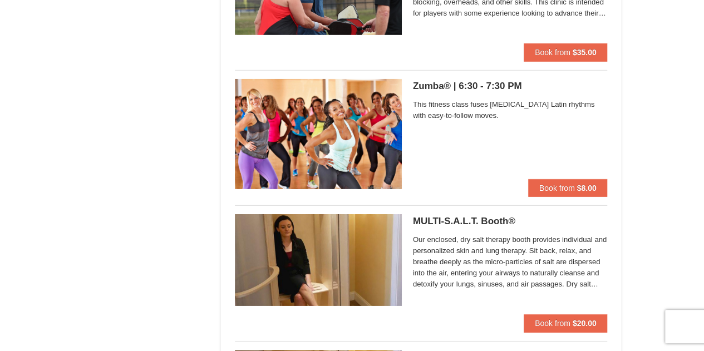
scroll to position [1668, 0]
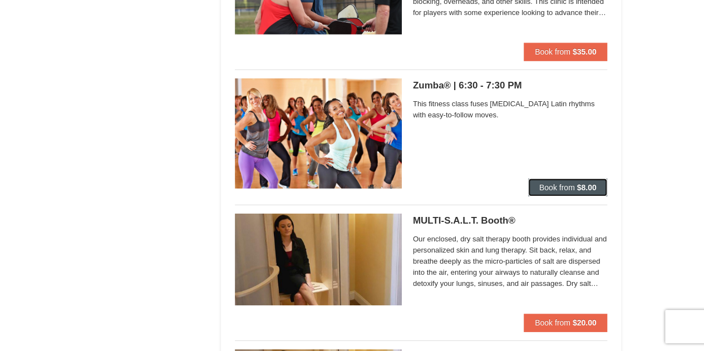
click at [593, 184] on strong "$8.00" at bounding box center [586, 187] width 19 height 9
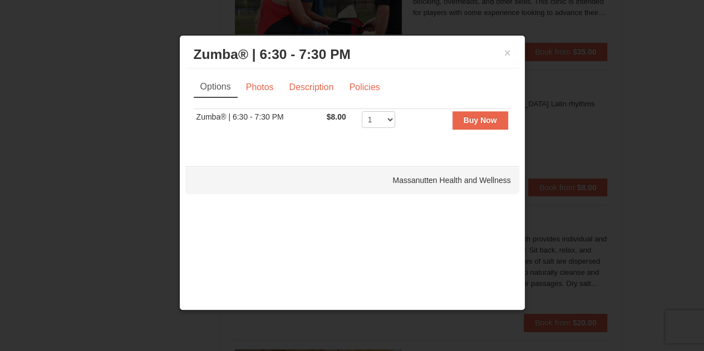
click at [660, 213] on div at bounding box center [352, 175] width 704 height 351
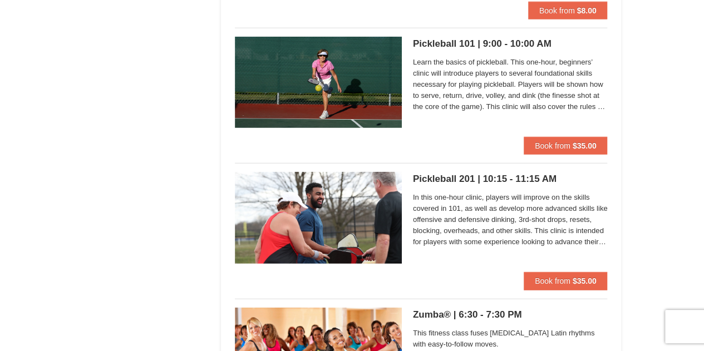
scroll to position [1411, 0]
